Goal: Task Accomplishment & Management: Use online tool/utility

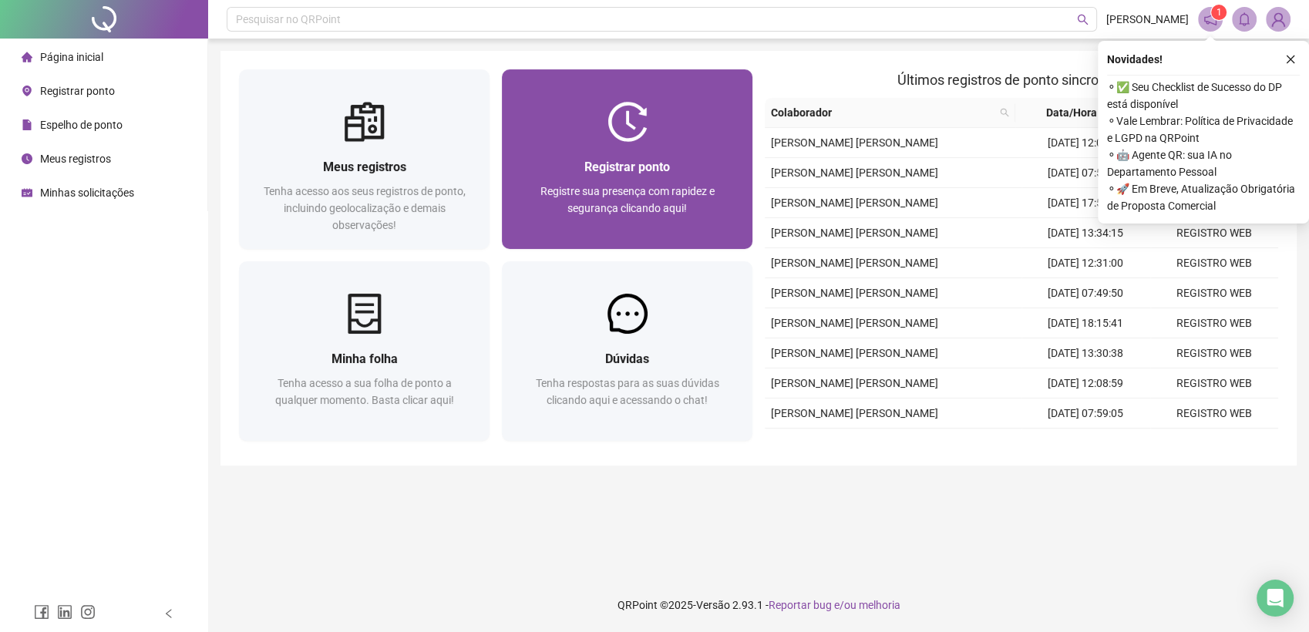
click at [623, 193] on span "Registre sua presença com rapidez e segurança clicando aqui!" at bounding box center [627, 199] width 174 height 29
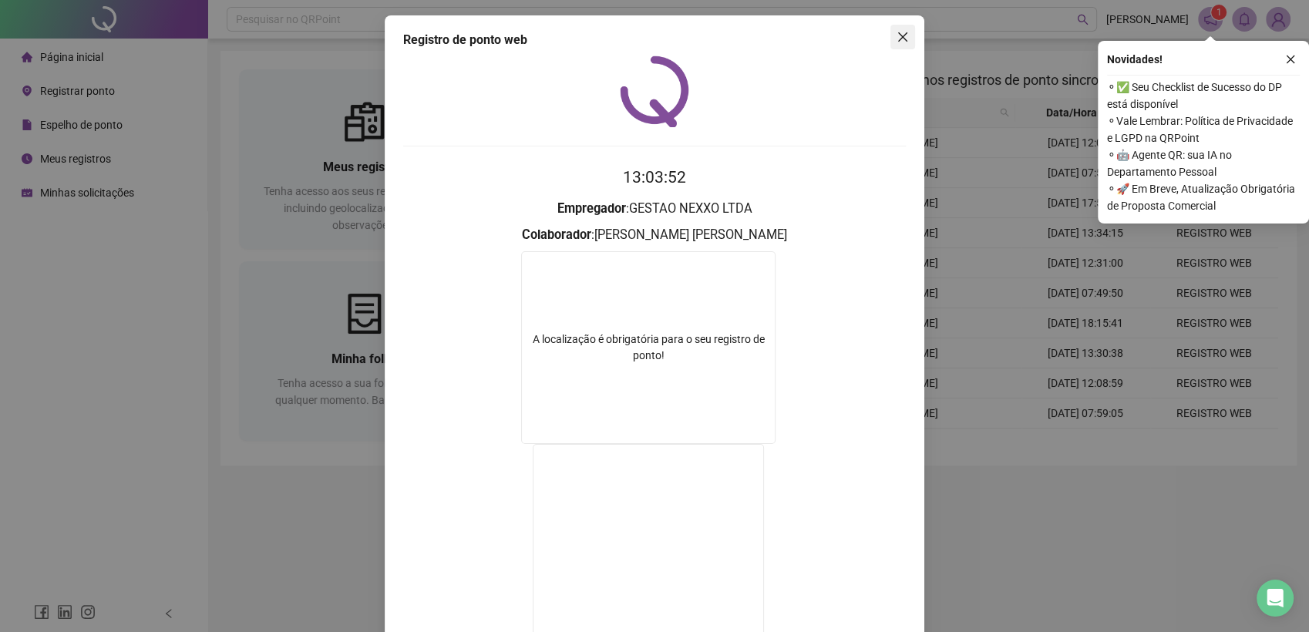
click at [900, 43] on button "Close" at bounding box center [902, 37] width 25 height 25
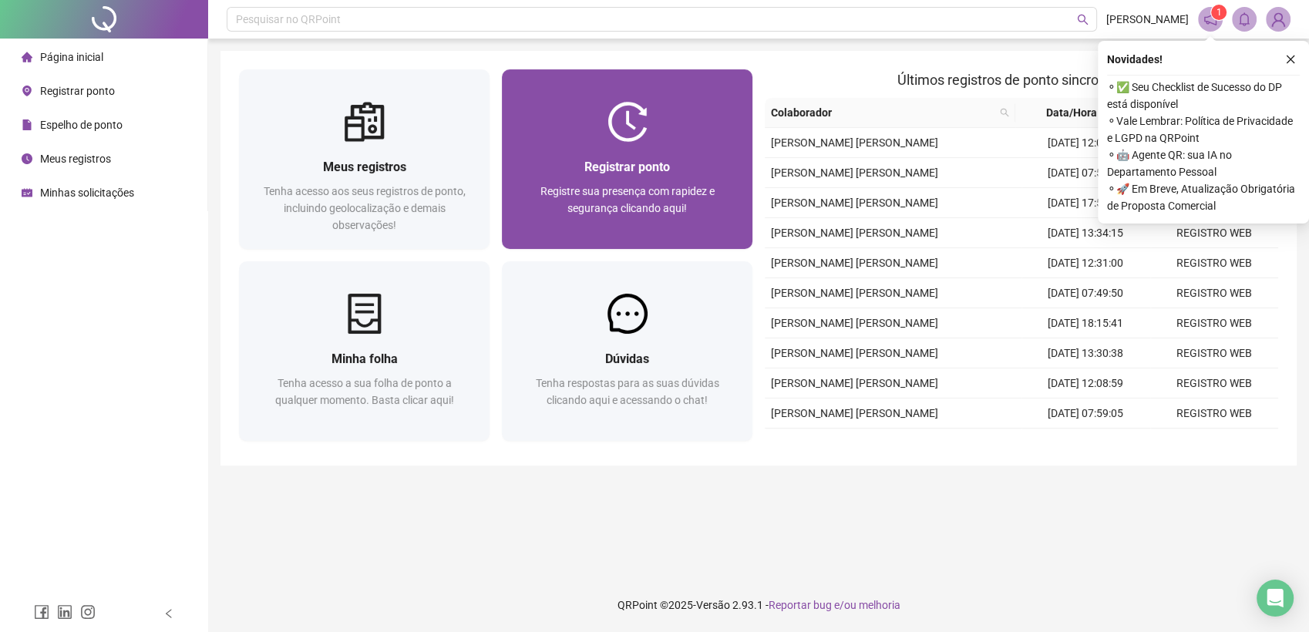
click at [691, 120] on div at bounding box center [627, 122] width 251 height 40
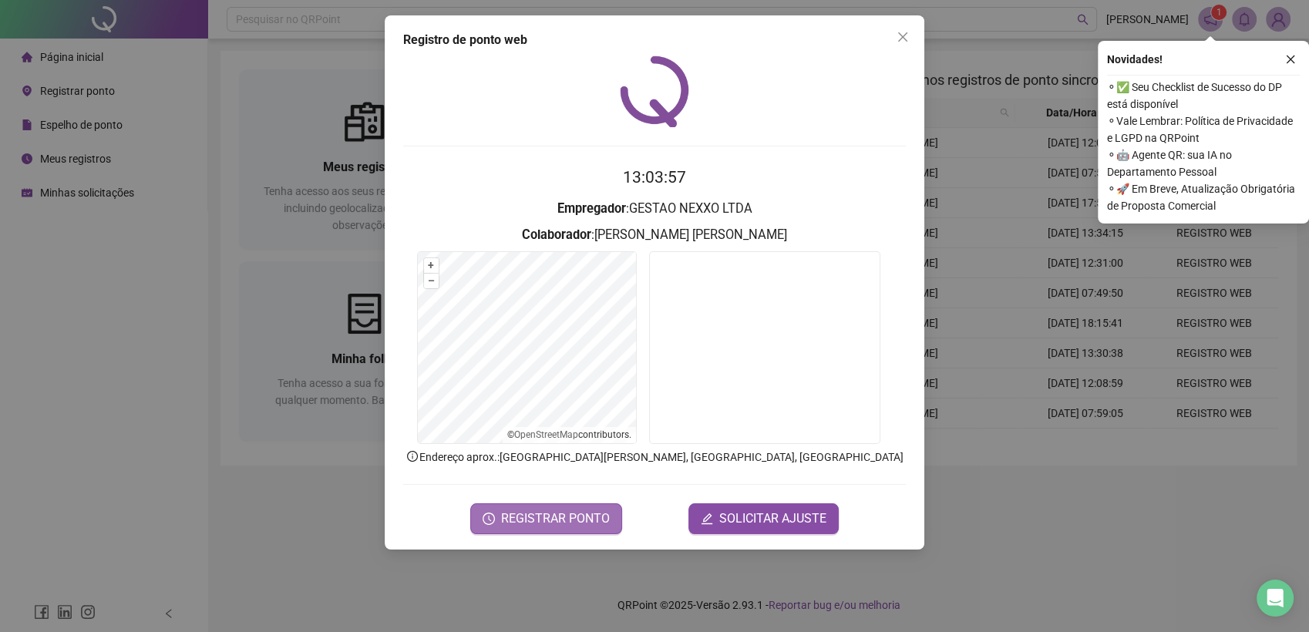
click at [565, 526] on span "REGISTRAR PONTO" at bounding box center [555, 519] width 109 height 19
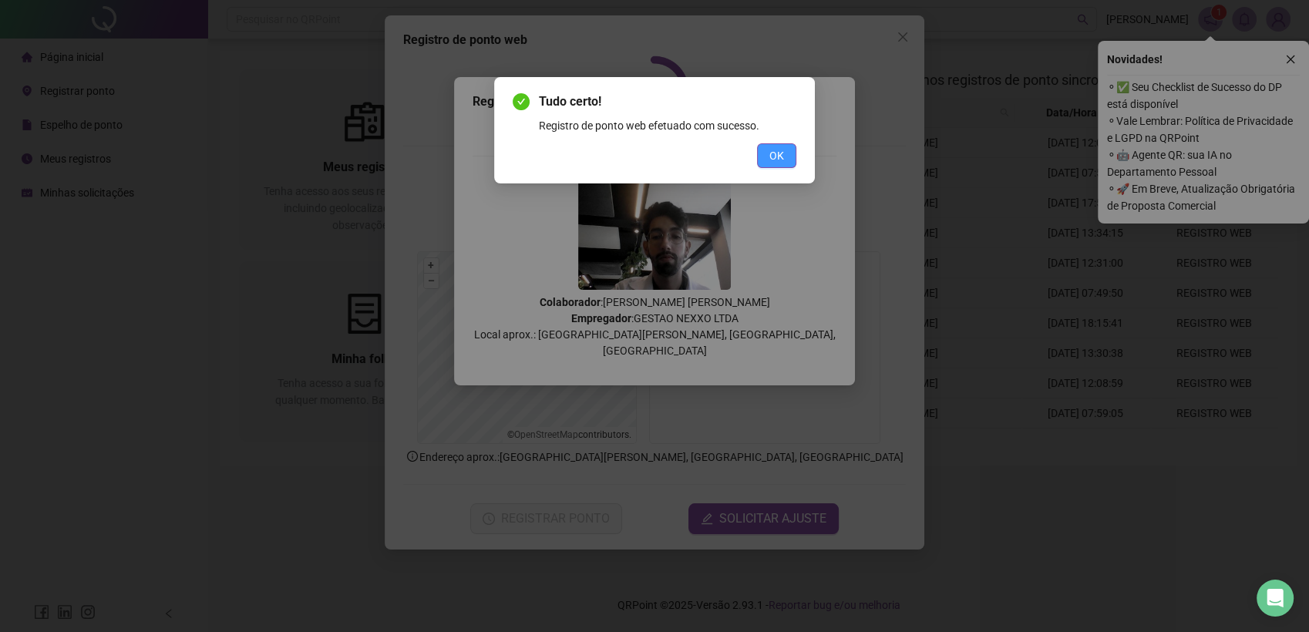
click at [784, 158] on button "OK" at bounding box center [776, 155] width 39 height 25
